Goal: Navigation & Orientation: Find specific page/section

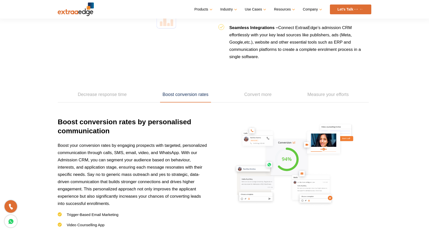
scroll to position [664, 0]
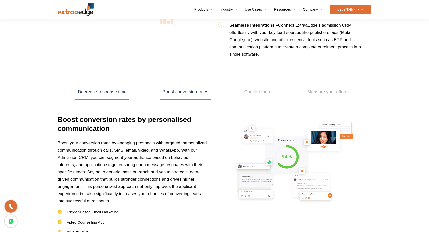
click at [120, 93] on link "Decrease response time" at bounding box center [102, 93] width 54 height 16
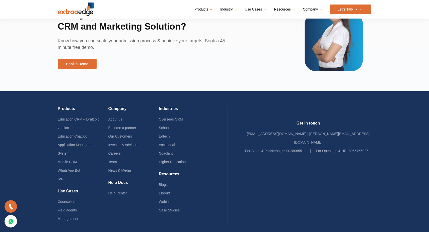
scroll to position [1177, 0]
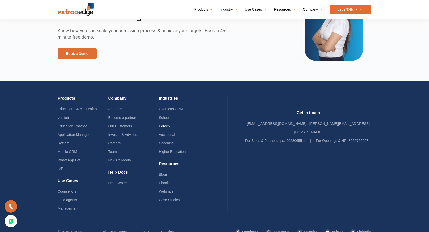
click at [170, 126] on link "Edtech" at bounding box center [164, 126] width 11 height 4
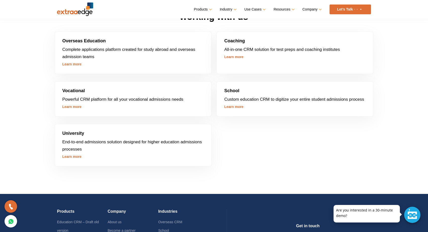
scroll to position [1420, 0]
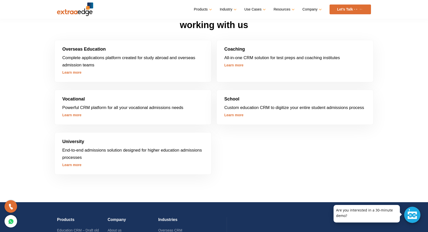
click at [234, 66] on link "Learn more" at bounding box center [233, 65] width 19 height 4
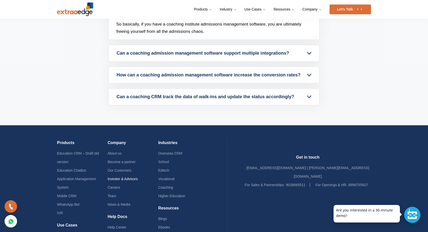
scroll to position [1735, 0]
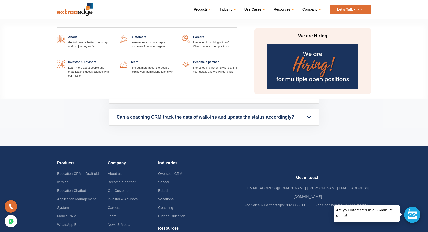
click at [299, 70] on img at bounding box center [312, 66] width 91 height 45
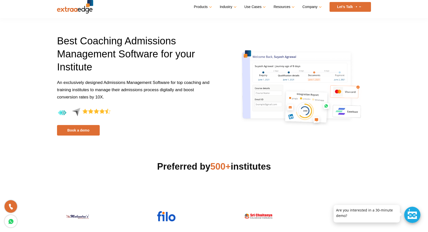
scroll to position [0, 0]
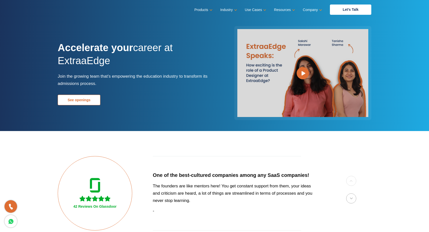
click at [89, 98] on link "See openings" at bounding box center [79, 100] width 43 height 11
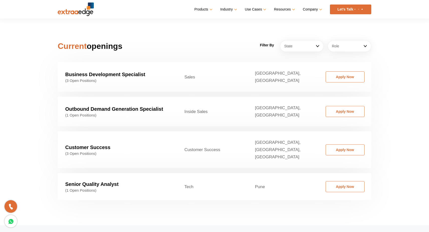
scroll to position [763, 0]
click at [292, 40] on link "State" at bounding box center [302, 46] width 44 height 12
click at [227, 40] on div "Filter By State Ahemdabad Ahmedabad Bangalore Bhopal/Indore Bhubaneswar Chandig…" at bounding box center [268, 46] width 214 height 12
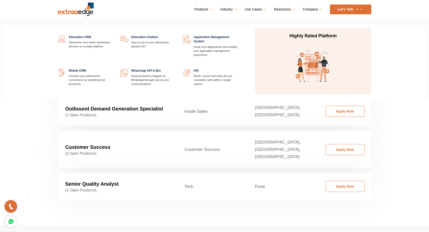
click at [113, 35] on link at bounding box center [113, 35] width 0 height 0
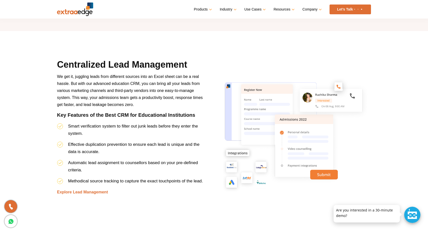
scroll to position [460, 0]
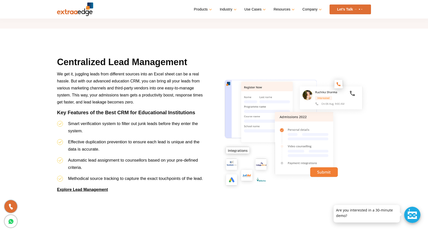
click at [100, 189] on link "Explore Lead Management" at bounding box center [82, 190] width 51 height 4
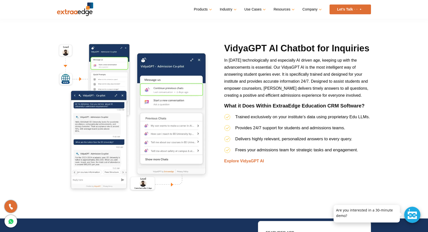
scroll to position [1665, 0]
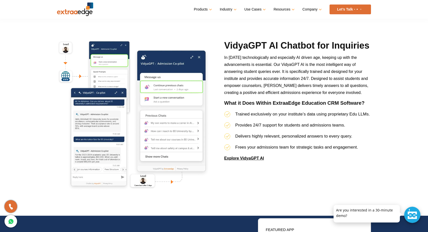
click at [242, 161] on link "Explore VidyaGPT AI" at bounding box center [244, 158] width 40 height 4
